Goal: Obtain resource: Download file/media

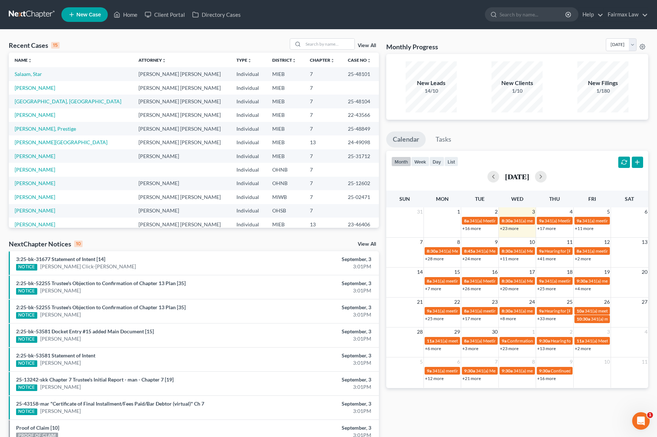
click at [311, 37] on div "Recent Cases 15 View All Name unfold_more expand_more expand_less Attorney unfo…" at bounding box center [328, 271] width 657 height 483
click at [310, 48] on input "search" at bounding box center [328, 44] width 51 height 11
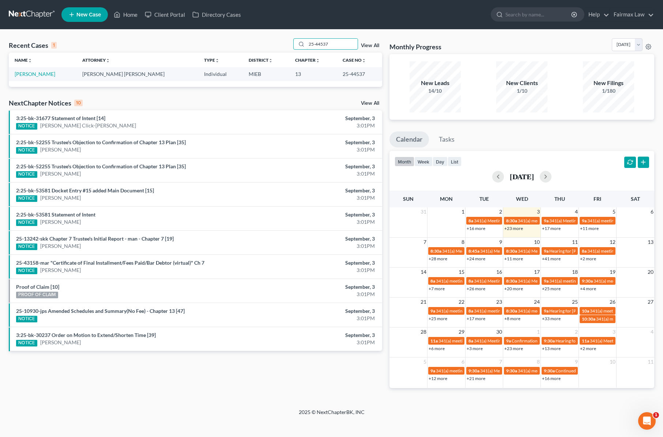
type input "25-44537"
click at [37, 77] on td "[PERSON_NAME]" at bounding box center [43, 74] width 68 height 14
click at [35, 73] on link "[PERSON_NAME]" at bounding box center [35, 74] width 41 height 6
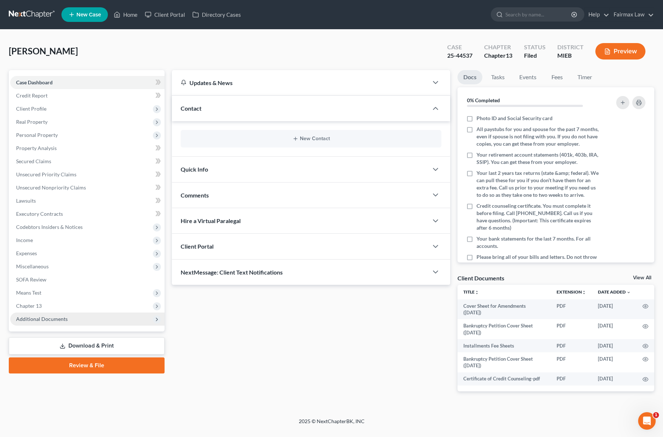
click at [60, 315] on span "Additional Documents" at bounding box center [87, 319] width 154 height 13
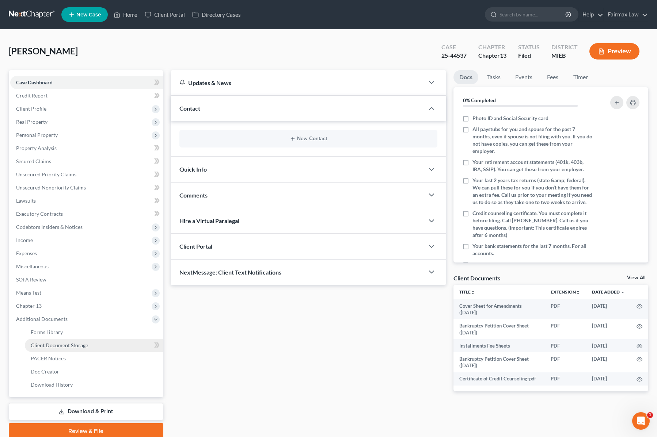
click at [79, 348] on span "Client Document Storage" at bounding box center [59, 345] width 57 height 6
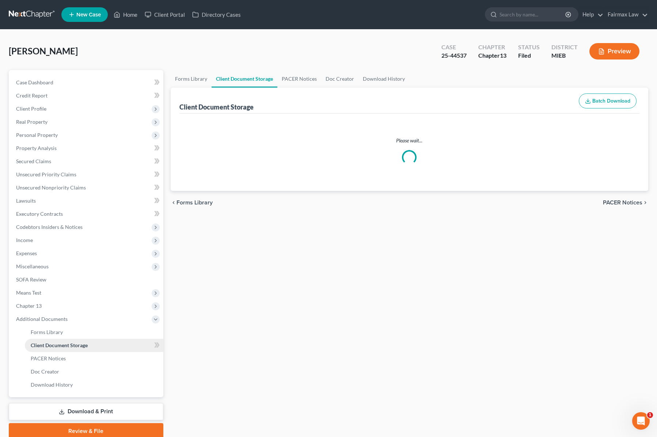
select select "7"
select select "6"
select select "32"
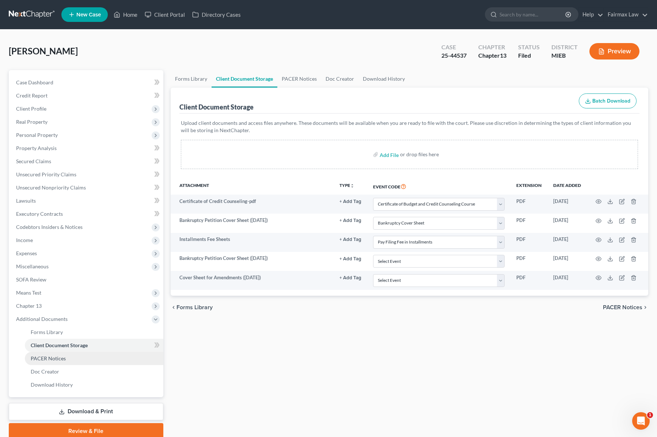
click at [54, 361] on span "PACER Notices" at bounding box center [48, 359] width 35 height 6
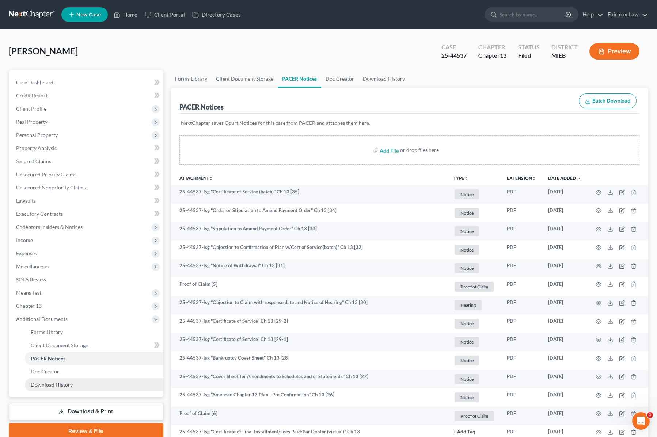
click at [60, 384] on span "Download History" at bounding box center [52, 385] width 42 height 6
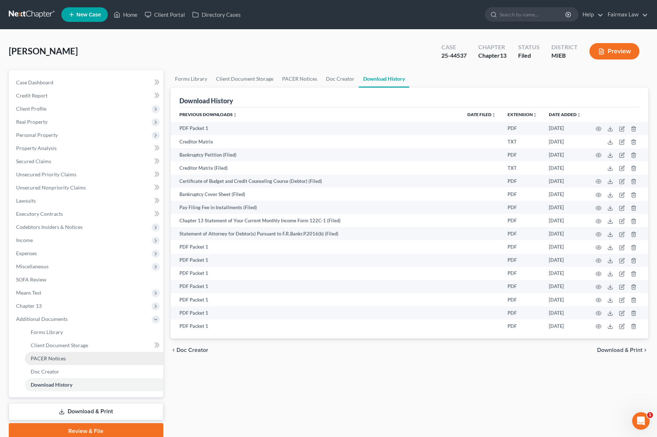
click at [57, 356] on span "PACER Notices" at bounding box center [48, 359] width 35 height 6
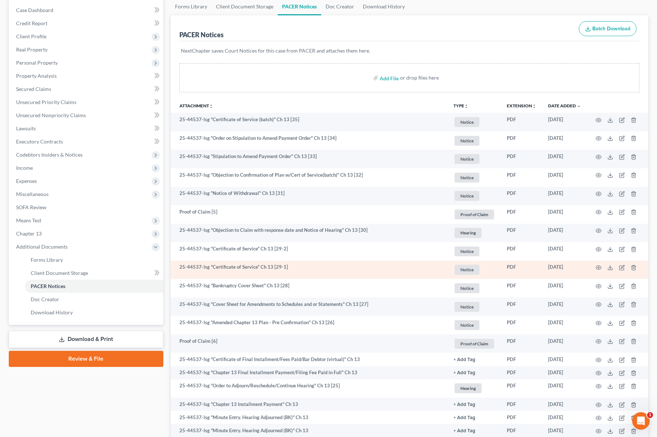
scroll to position [73, 0]
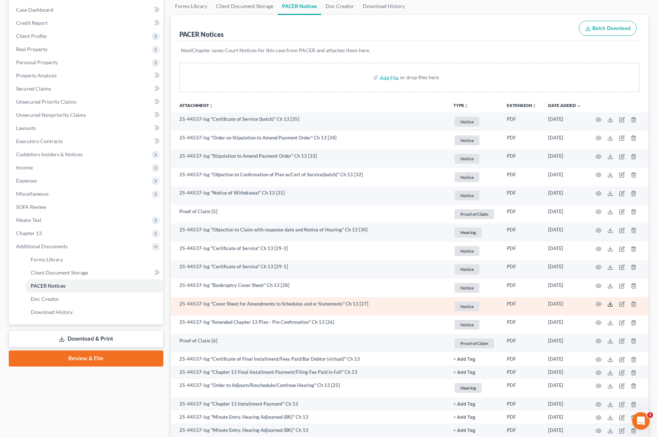
click at [610, 303] on icon at bounding box center [610, 304] width 6 height 6
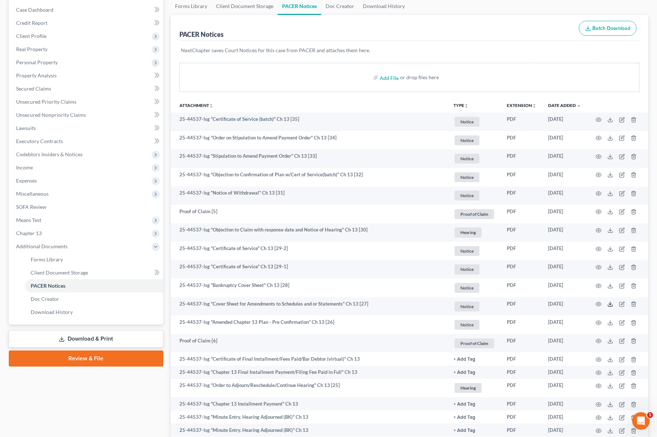
scroll to position [0, 0]
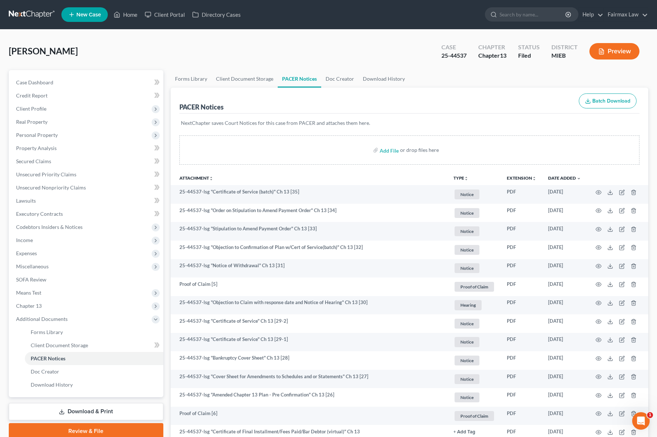
click at [614, 52] on button "Preview" at bounding box center [614, 51] width 50 height 16
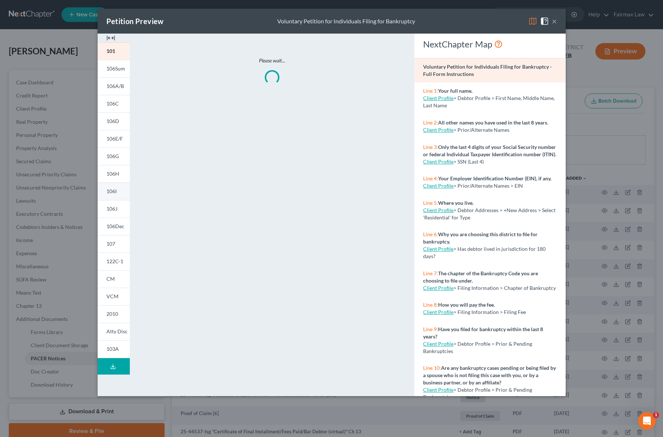
click at [113, 193] on span "106I" at bounding box center [111, 191] width 10 height 6
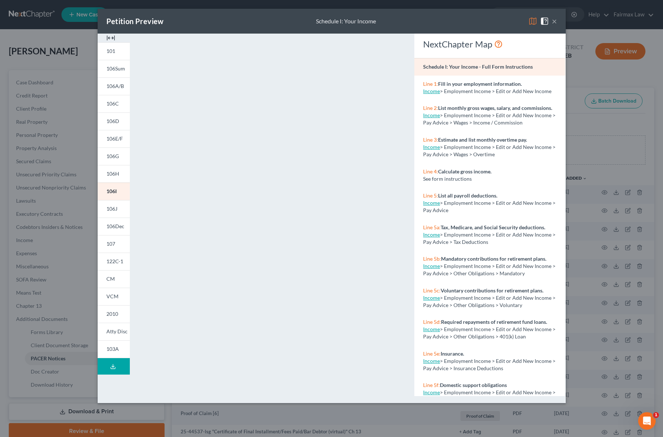
click at [554, 22] on button "×" at bounding box center [553, 21] width 5 height 9
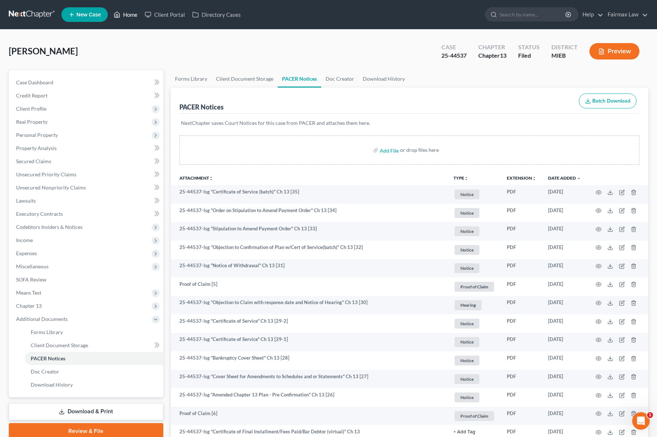
click at [130, 15] on link "Home" at bounding box center [125, 14] width 31 height 13
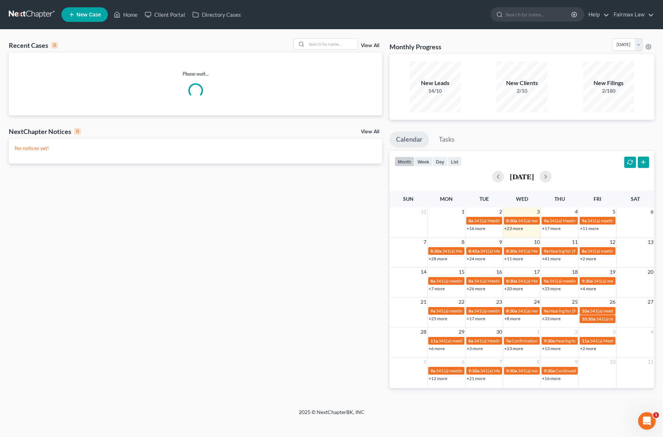
click at [328, 51] on div "Recent Cases 0 View All" at bounding box center [195, 45] width 373 height 14
click at [325, 45] on input "search" at bounding box center [331, 44] width 51 height 11
type input "25-43082"
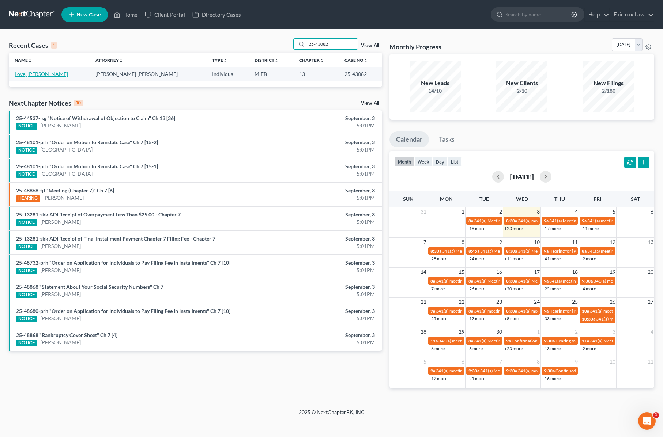
click at [36, 73] on link "Love, [PERSON_NAME]" at bounding box center [41, 74] width 53 height 6
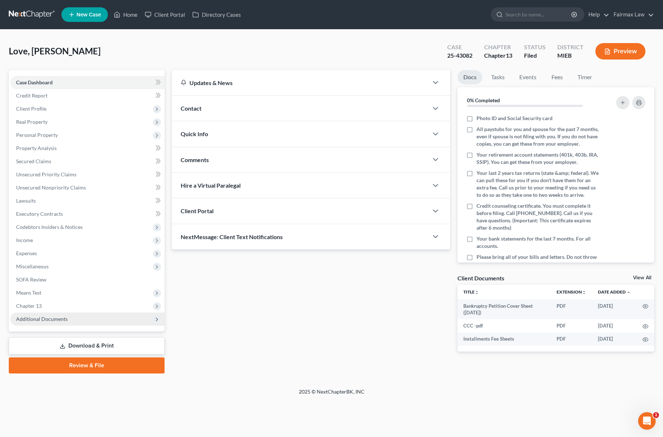
click at [67, 320] on span "Additional Documents" at bounding box center [87, 319] width 154 height 13
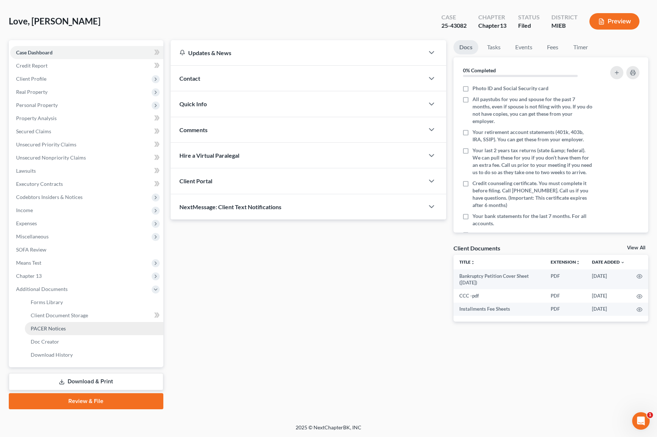
click at [58, 326] on span "PACER Notices" at bounding box center [48, 329] width 35 height 6
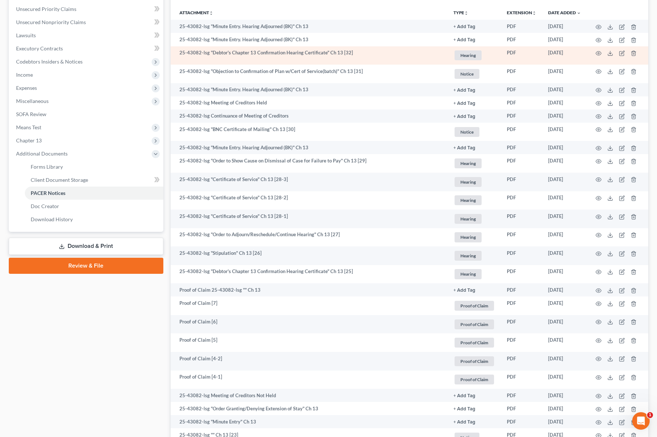
scroll to position [114, 0]
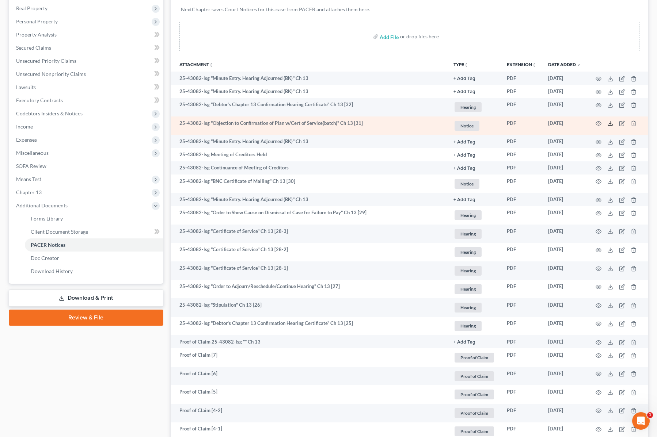
click at [609, 124] on polyline at bounding box center [610, 123] width 3 height 1
